Goal: Communication & Community: Answer question/provide support

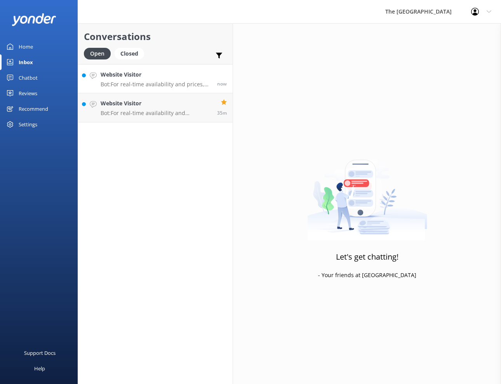
click at [132, 81] on p "Bot: For real-time availability and prices, please visit [URL][DOMAIN_NAME]." at bounding box center [156, 84] width 111 height 7
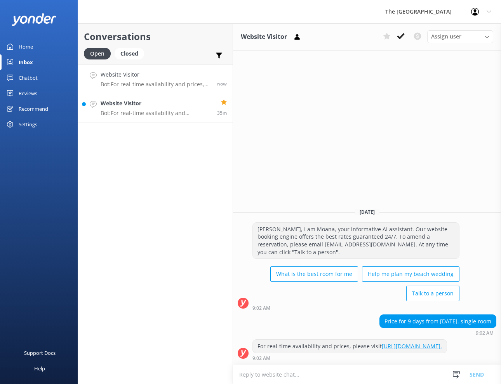
click at [126, 114] on p "Bot: For real-time availability and accommodation bookings, please visit [URL][…" at bounding box center [156, 113] width 111 height 7
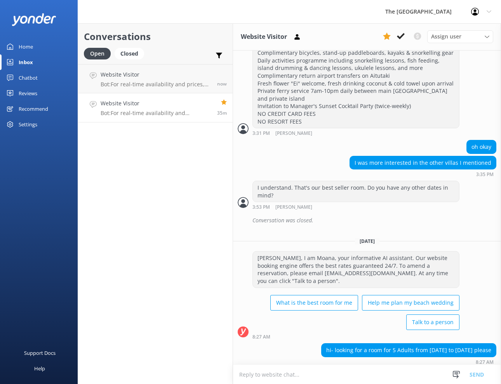
scroll to position [798, 0]
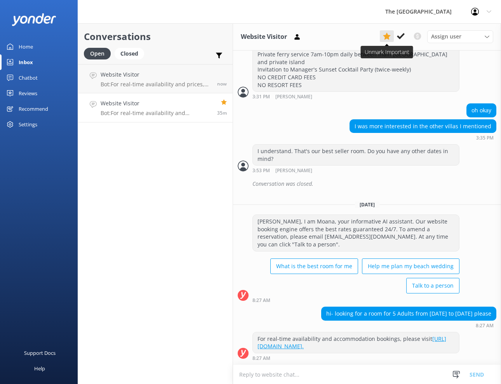
click at [386, 35] on use at bounding box center [387, 36] width 8 height 7
click at [127, 77] on h4 "Website Visitor" at bounding box center [156, 74] width 111 height 9
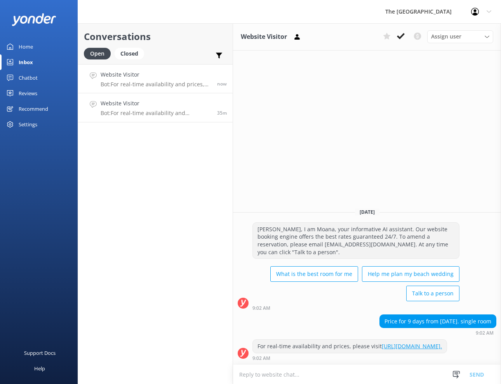
click at [120, 116] on p "Bot: For real-time availability and accommodation bookings, please visit [URL][…" at bounding box center [156, 113] width 111 height 7
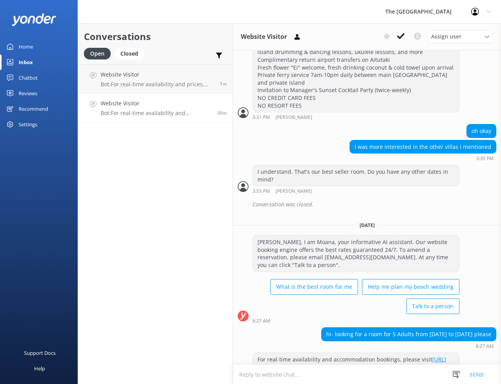
scroll to position [798, 0]
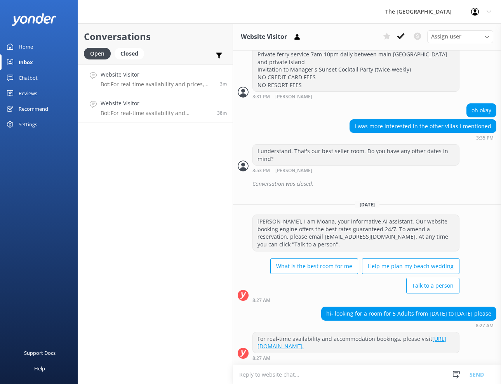
click at [132, 83] on p "Bot: For real-time availability and prices, please visit [URL][DOMAIN_NAME]." at bounding box center [157, 84] width 113 height 7
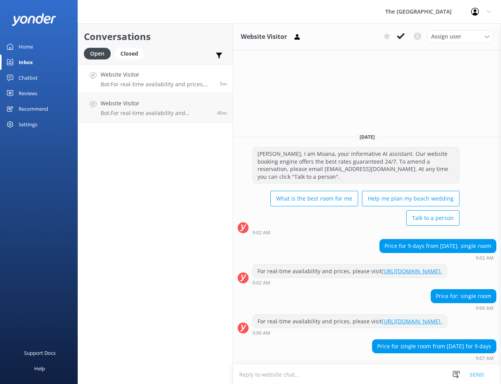
scroll to position [2, 0]
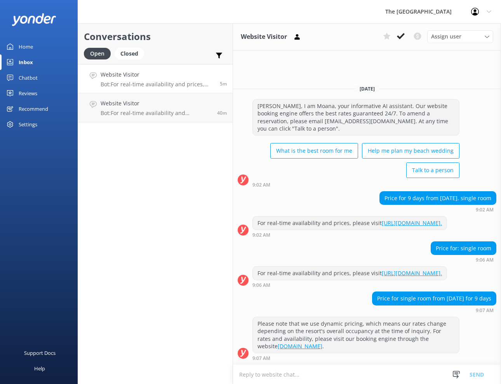
click at [257, 377] on textarea at bounding box center [367, 374] width 268 height 19
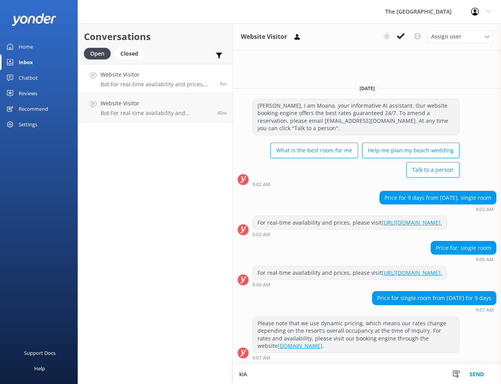
scroll to position [2, 0]
type textarea "k"
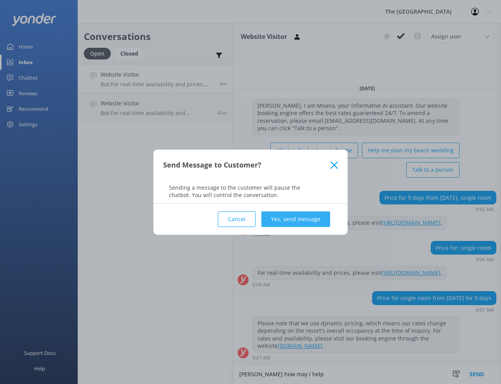
type textarea "[PERSON_NAME] how may i help"
click at [284, 223] on button "Yes, send message" at bounding box center [295, 219] width 69 height 16
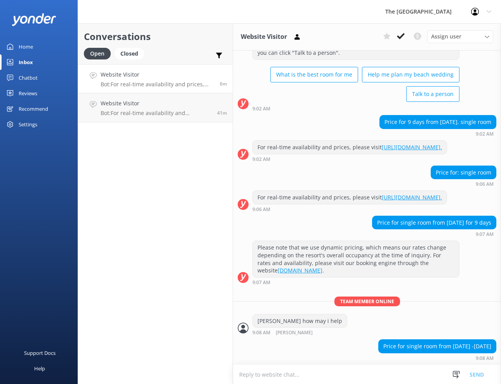
scroll to position [78, 0]
click at [263, 378] on textarea at bounding box center [367, 374] width 268 height 19
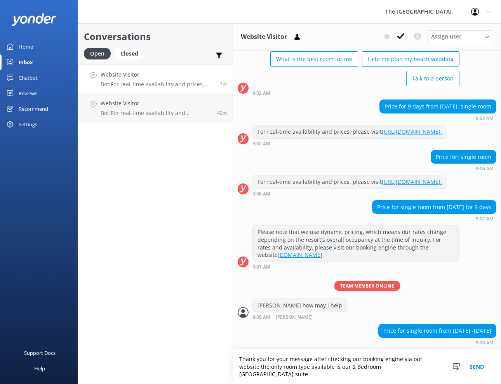
scroll to position [94, 0]
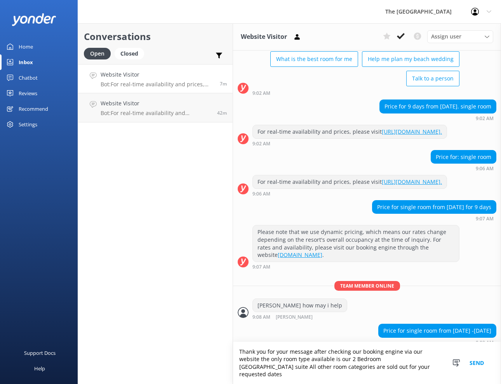
type textarea "Thank you for your message after checking our booking engine via our website th…"
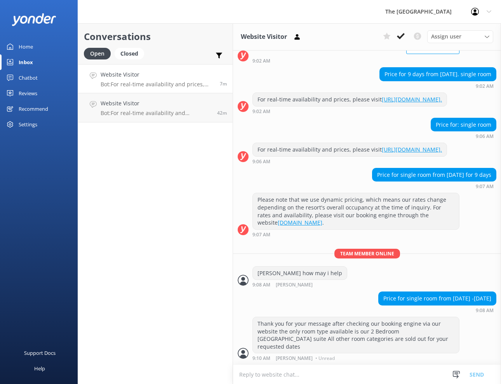
scroll to position [118, 0]
click at [251, 374] on textarea at bounding box center [367, 374] width 268 height 19
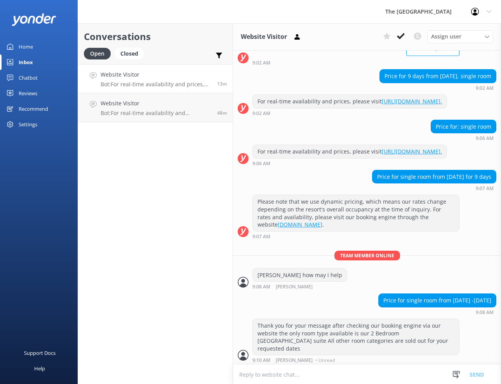
scroll to position [117, 0]
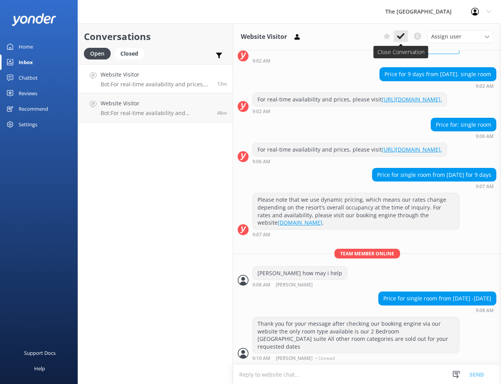
click at [399, 36] on icon at bounding box center [401, 36] width 8 height 8
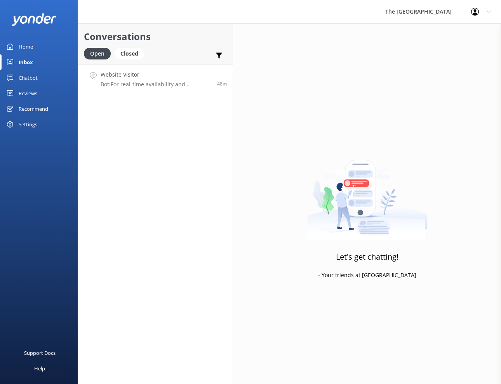
click at [184, 80] on div "Website Visitor Bot: For real-time availability and accommodation bookings, ple…" at bounding box center [156, 78] width 111 height 17
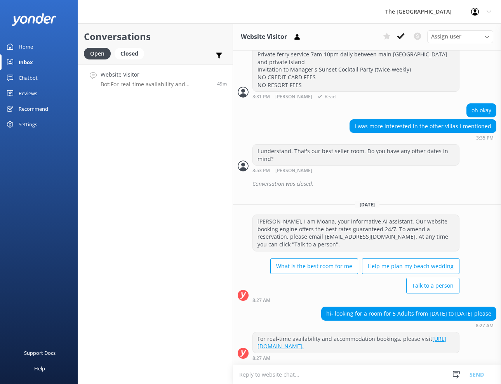
scroll to position [798, 0]
click at [396, 35] on button at bounding box center [401, 36] width 14 height 12
